Goal: Task Accomplishment & Management: Manage account settings

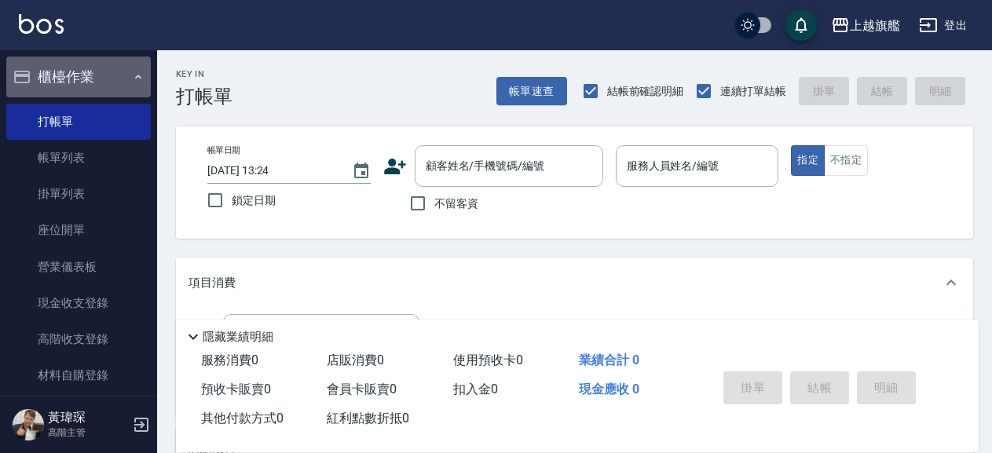
click at [113, 77] on button "櫃檯作業" at bounding box center [78, 77] width 145 height 41
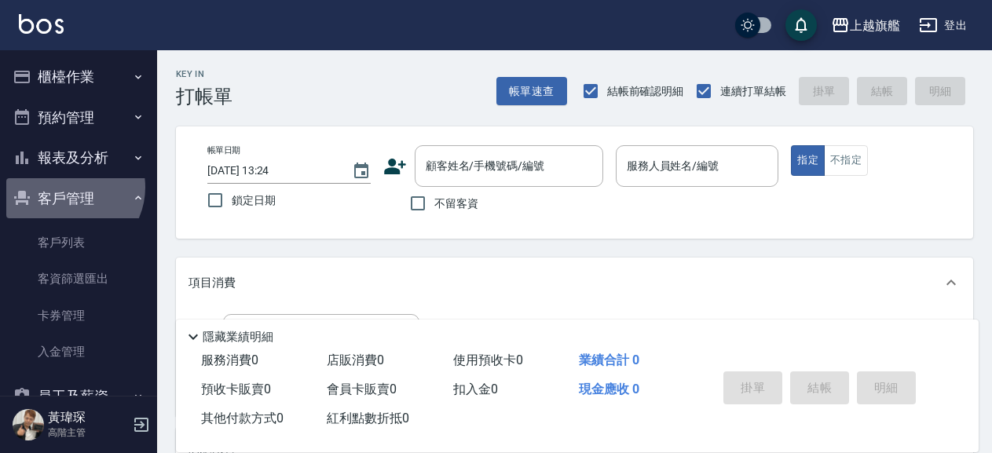
click at [67, 187] on button "客戶管理" at bounding box center [78, 198] width 145 height 41
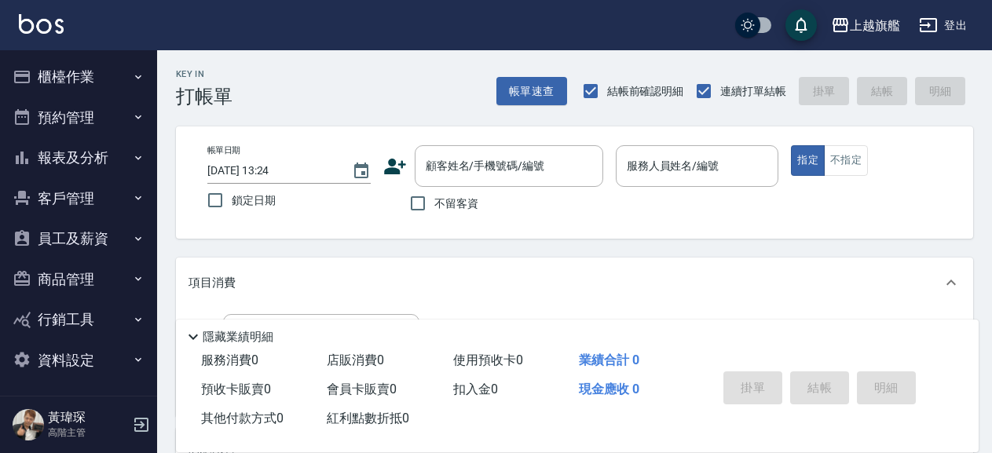
click at [76, 200] on button "客戶管理" at bounding box center [78, 198] width 145 height 41
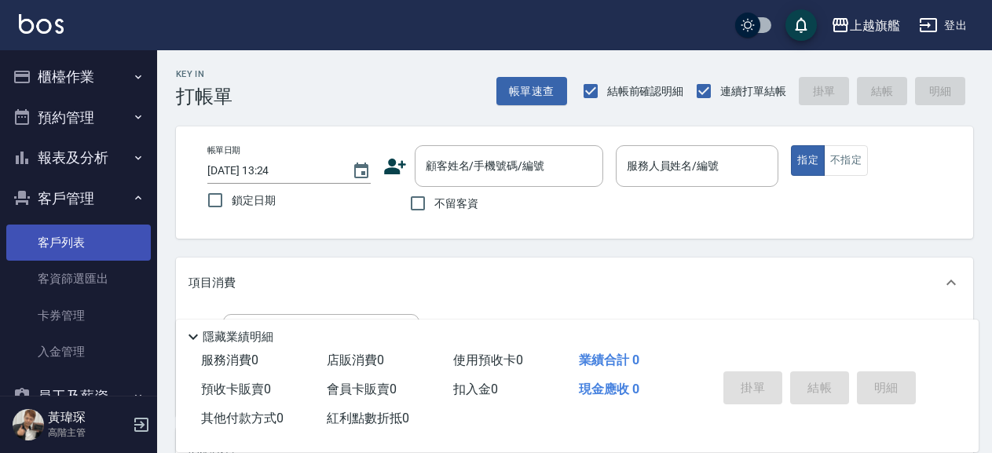
click at [86, 239] on link "客戶列表" at bounding box center [78, 243] width 145 height 36
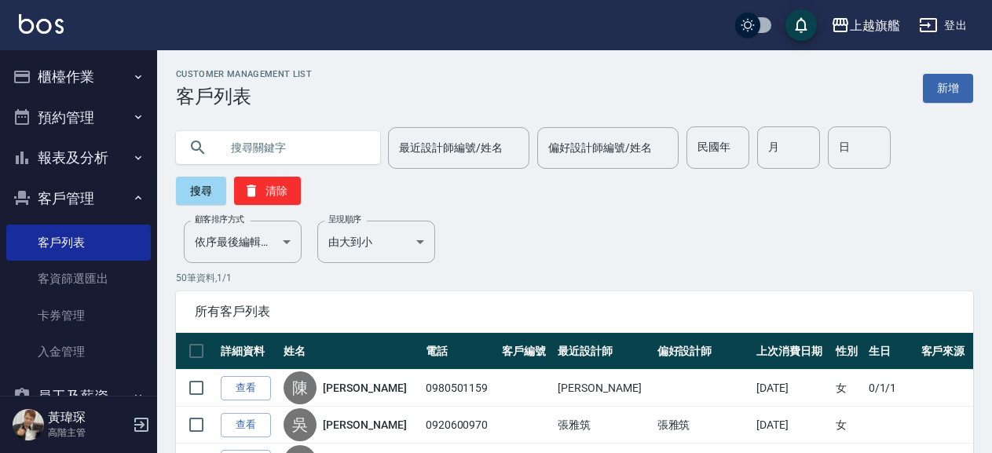
drag, startPoint x: 343, startPoint y: 145, endPoint x: 330, endPoint y: 130, distance: 20.6
click at [342, 145] on input "text" at bounding box center [294, 147] width 148 height 42
type input "0917881878"
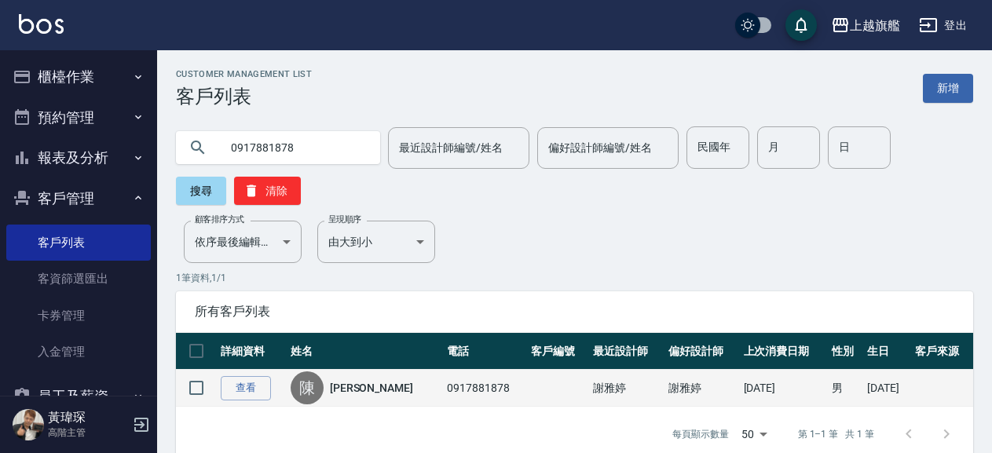
click at [443, 390] on td "0917881878" at bounding box center [485, 388] width 84 height 37
click at [259, 399] on link "查看" at bounding box center [246, 388] width 50 height 24
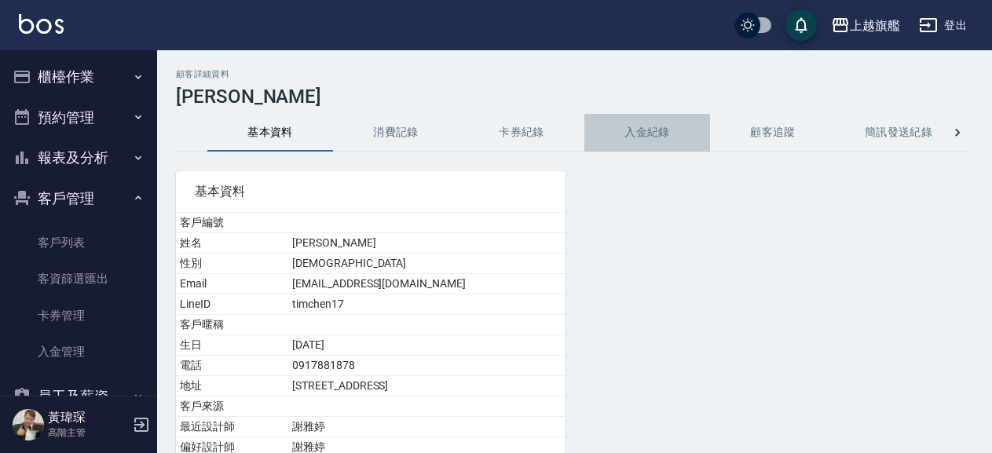
click at [649, 130] on button "入金紀錄" at bounding box center [647, 133] width 126 height 38
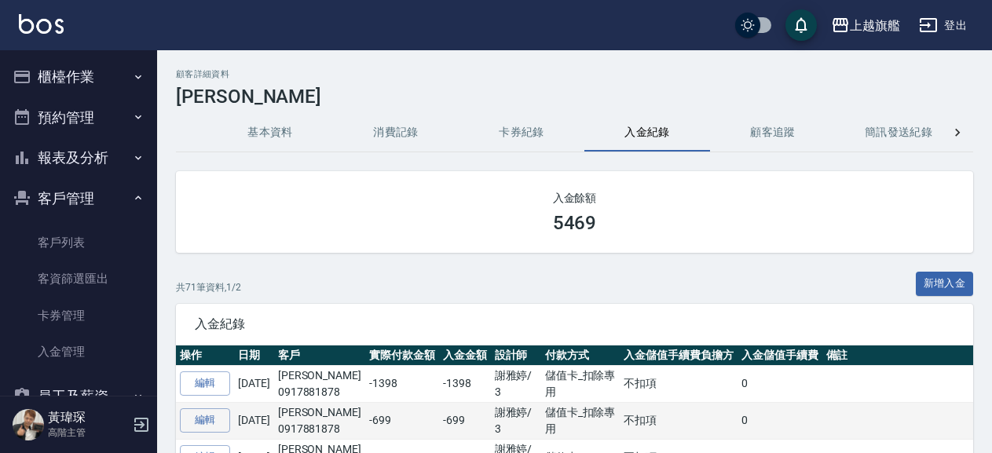
drag, startPoint x: 661, startPoint y: 415, endPoint x: 391, endPoint y: 435, distance: 270.2
